Goal: Complete application form

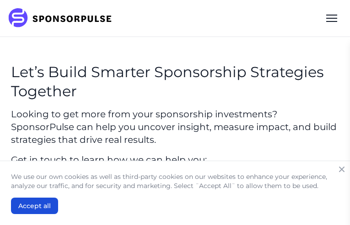
type input "XNqkztIMycjbp"
type input "iCiuQsAuZbJHXlw"
type input "[EMAIL_ADDRESS][DOMAIN_NAME]"
type input "NnpaxjCnPUiThxp"
type input "HJXTjQbiFp"
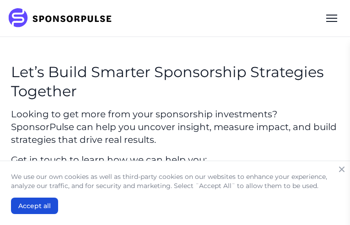
select select "Agency / Consultant"
checkbox input "true"
type input "olyIofgCrPxV"
type input "roAOccEweJkJwcCM"
type input "[EMAIL_ADDRESS][DOMAIN_NAME]"
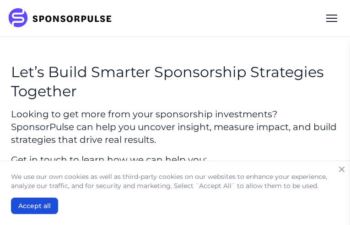
type input "DxMikCkru"
type input "IbEZAGdpzyMg"
select select "Finance / Insurance"
